Goal: Task Accomplishment & Management: Manage account settings

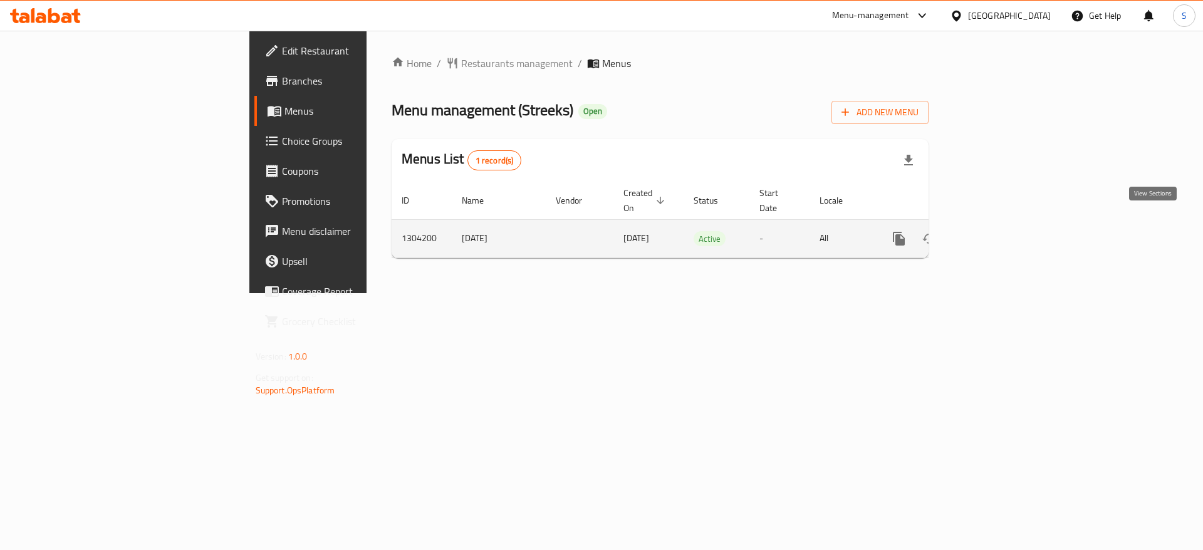
click at [997, 231] on icon "enhanced table" at bounding box center [989, 238] width 15 height 15
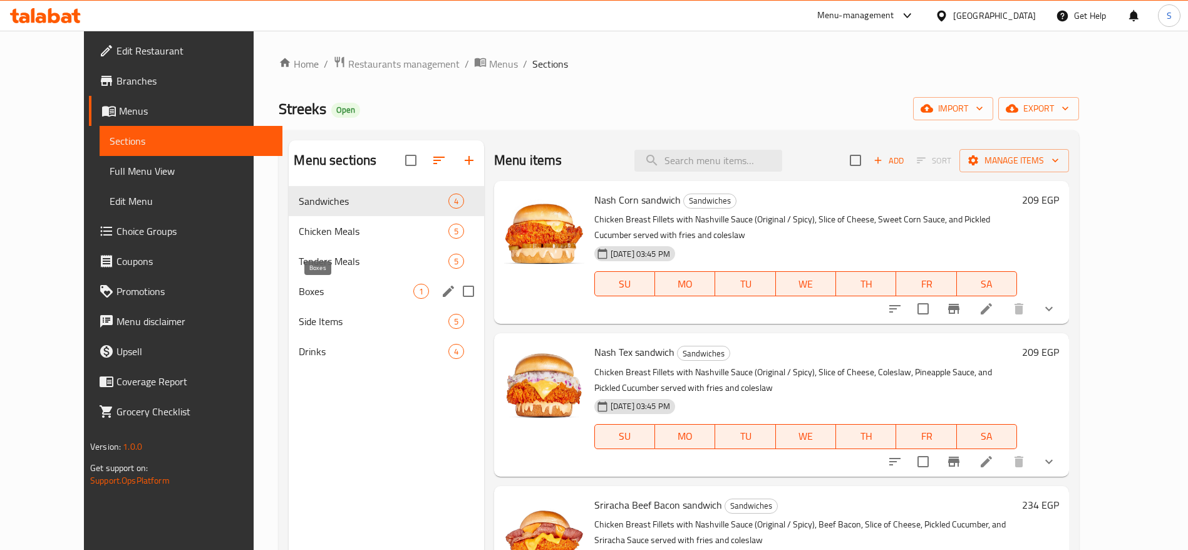
click at [315, 295] on span "Boxes" at bounding box center [356, 291] width 114 height 15
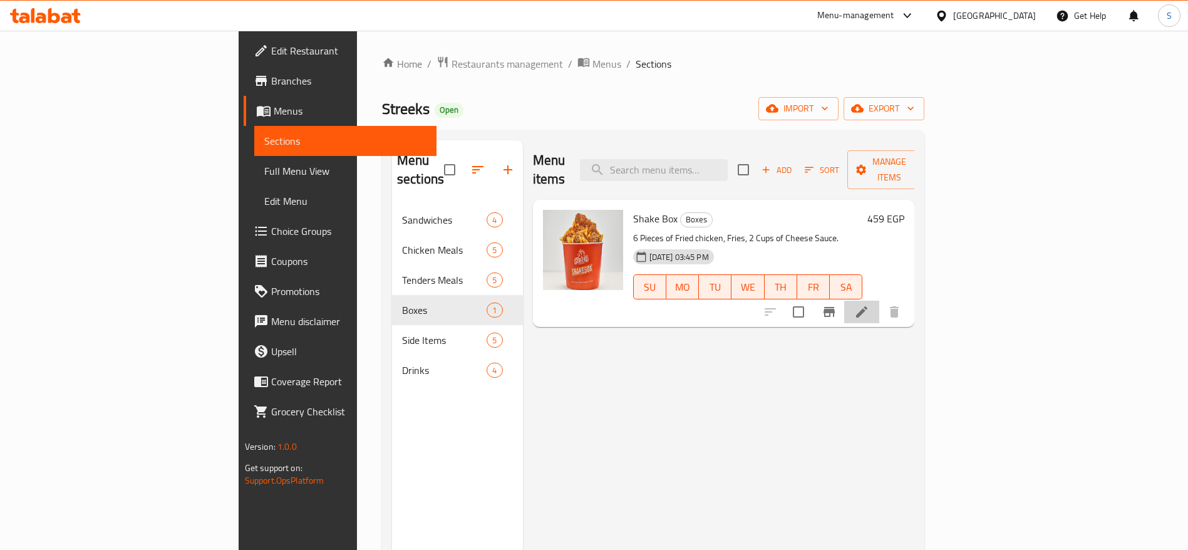
click at [879, 301] on li at bounding box center [861, 312] width 35 height 23
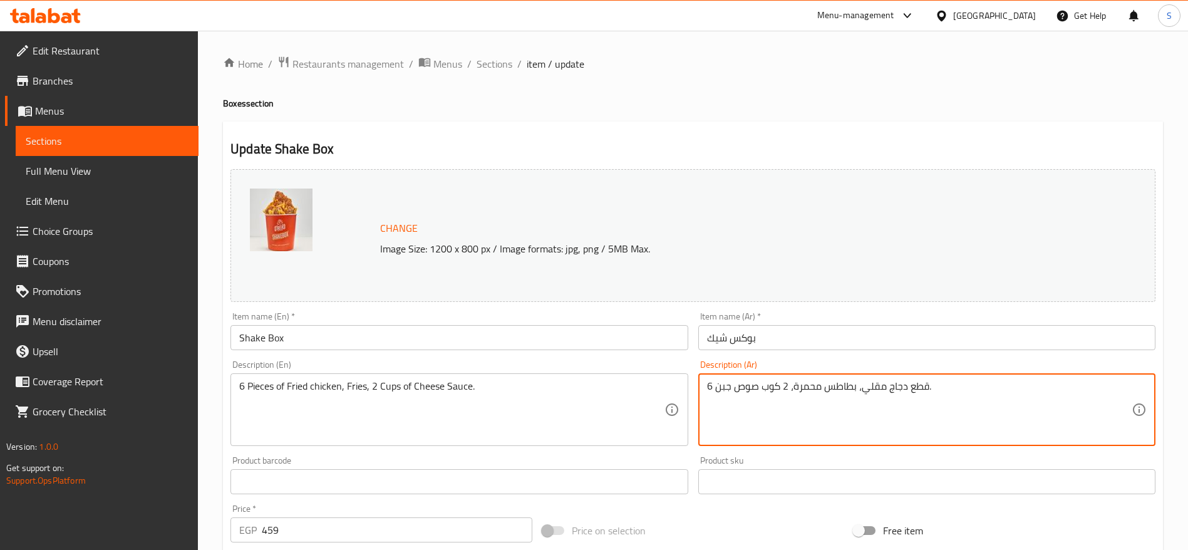
drag, startPoint x: 863, startPoint y: 389, endPoint x: 889, endPoint y: 389, distance: 26.3
click at [863, 385] on textarea "6 قطع دجاج مقلي، بطاطس محمرة، 2 كوب صوص جبن." at bounding box center [919, 410] width 425 height 60
type textarea "6 قطع دجاج مقلي دبابيس، بطاطس محمرة، 2 كوب صوص جبن."
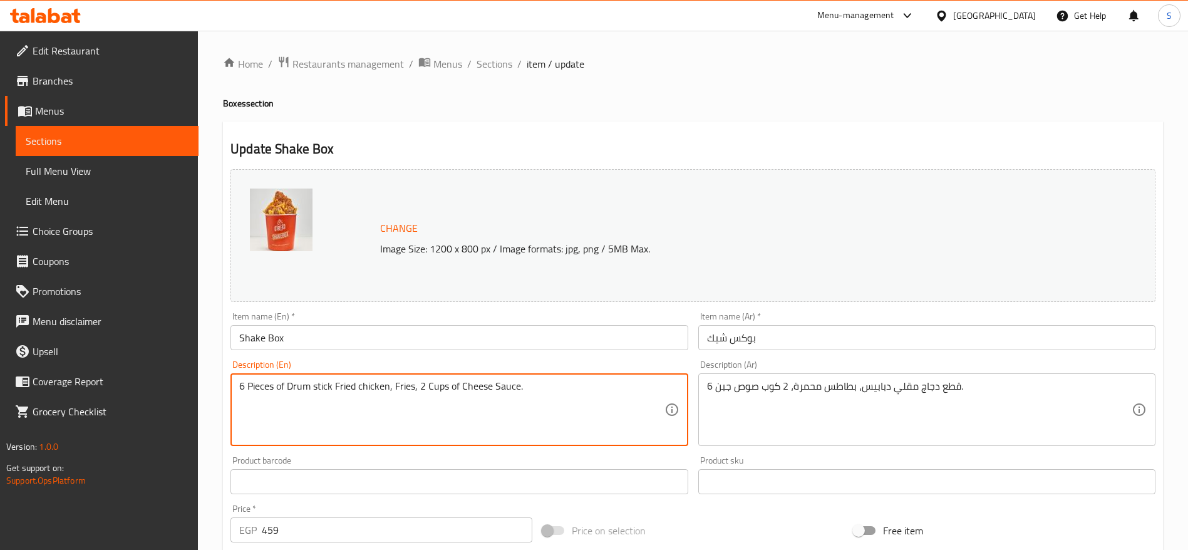
click at [316, 383] on textarea "6 Pieces of Drum stick Fried chicken, Fries, 2 Cups of Cheese Sauce." at bounding box center [451, 410] width 425 height 60
click at [311, 386] on textarea "6 Pieces of Drum stick Fried chicken, Fries, 2 Cups of Cheese Sauce." at bounding box center [451, 410] width 425 height 60
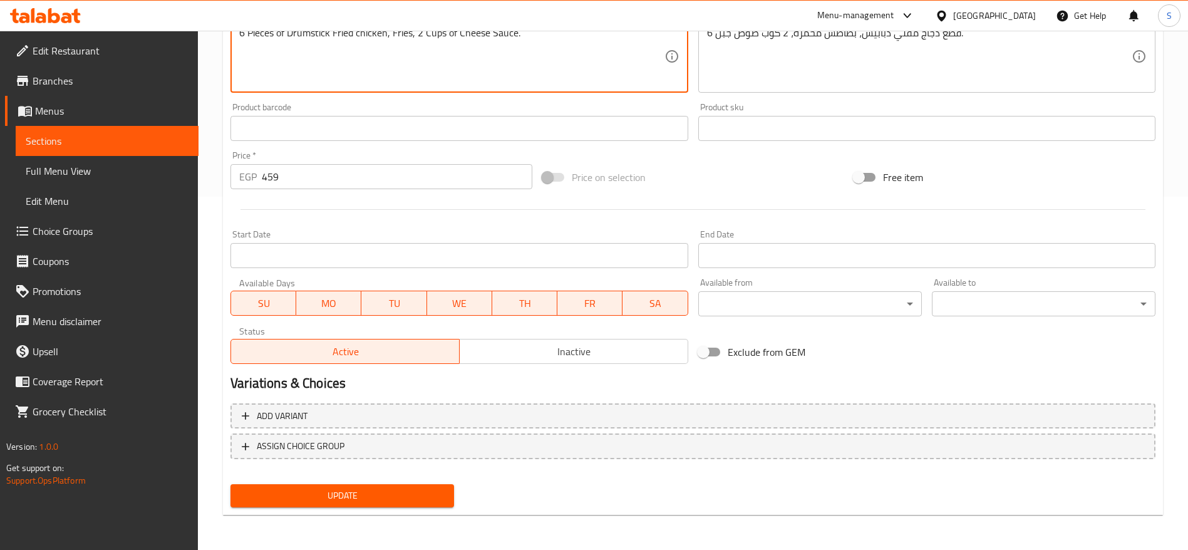
type textarea "6 Pieces of Drumstick Fried chicken, Fries, 2 Cups of Cheese Sauce."
click at [390, 494] on span "Update" at bounding box center [343, 496] width 204 height 16
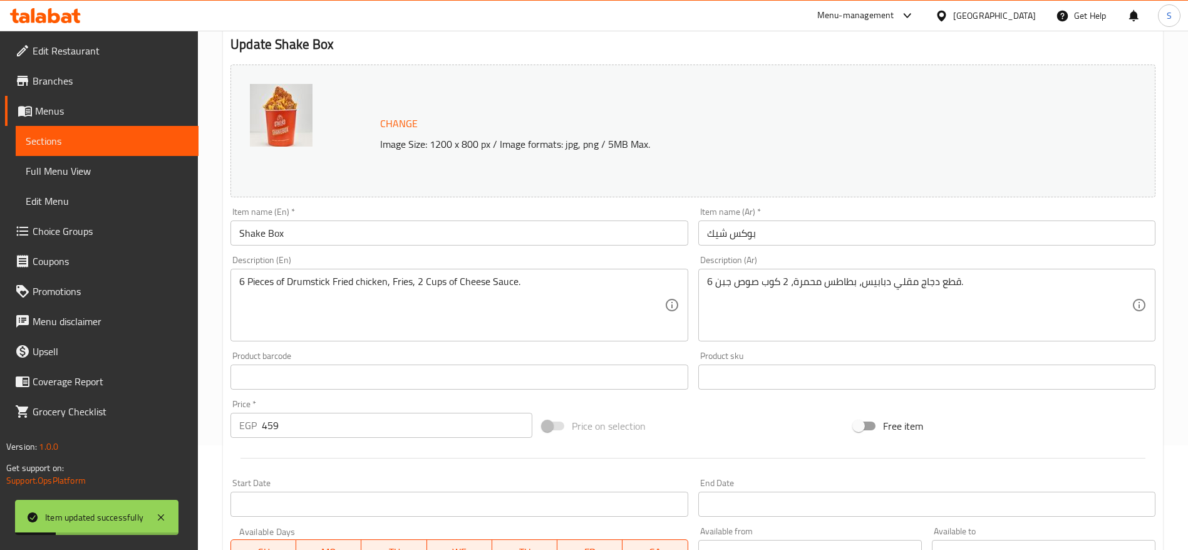
scroll to position [110, 0]
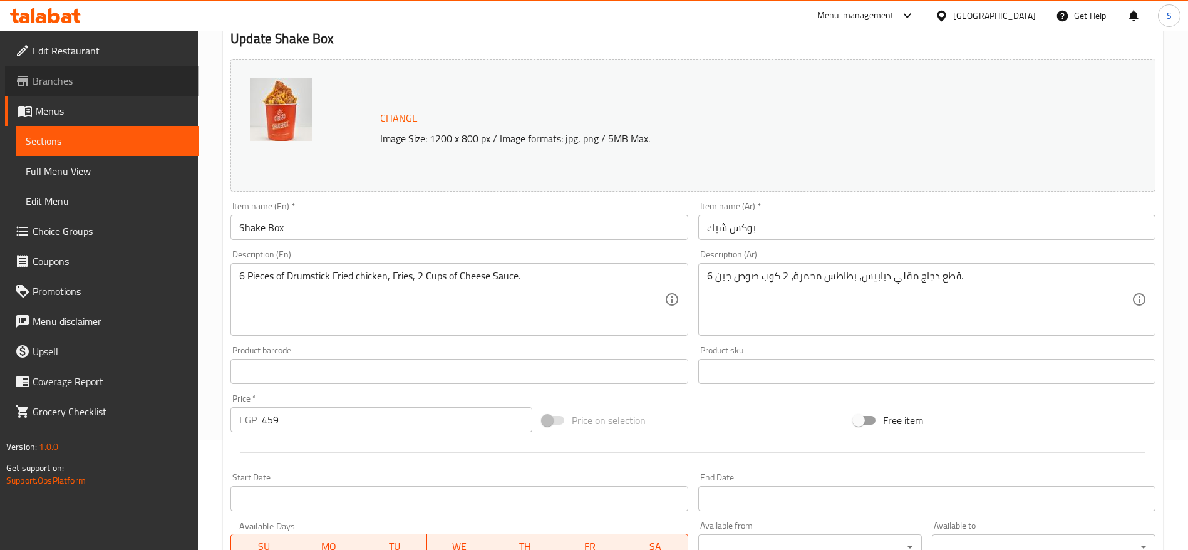
click at [103, 88] on span "Branches" at bounding box center [111, 80] width 156 height 15
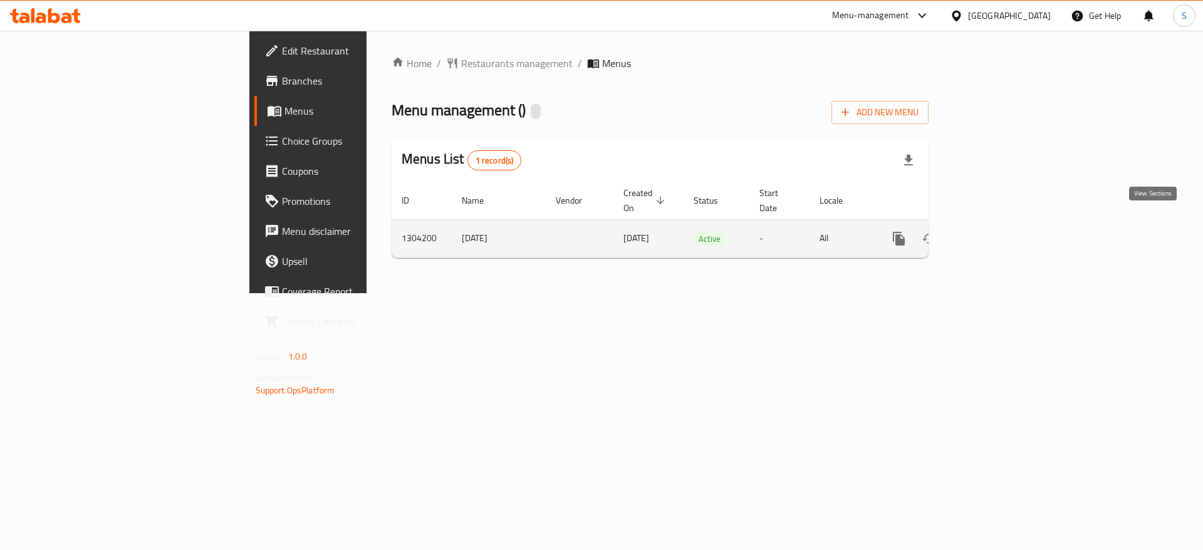
click at [1004, 232] on link "enhanced table" at bounding box center [989, 239] width 30 height 30
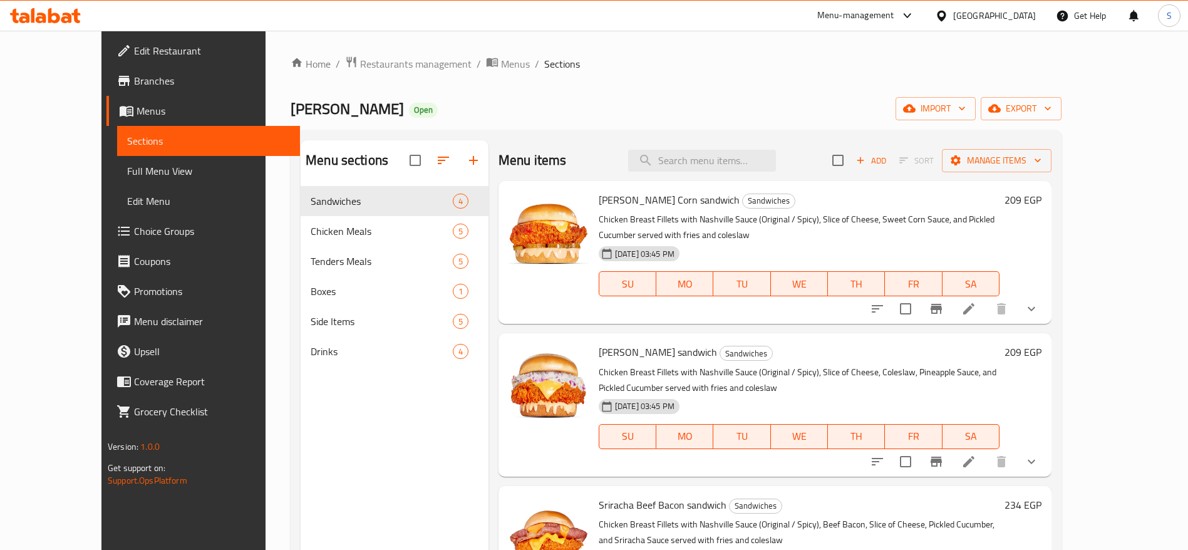
click at [34, 14] on icon at bounding box center [33, 15] width 4 height 14
